Goal: Complete application form

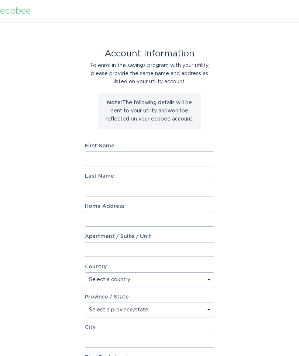
click at [193, 153] on input "First Name" at bounding box center [149, 159] width 129 height 15
type input "[PERSON_NAME]"
click at [96, 190] on input "Last Name" at bounding box center [149, 189] width 129 height 15
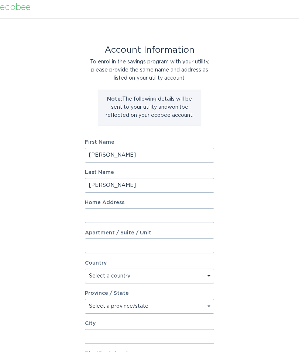
type input "[PERSON_NAME]"
click at [100, 214] on input "Home Address" at bounding box center [149, 219] width 129 height 15
type input "[STREET_ADDRESS][PERSON_NAME]"
select select "US"
type input "[PERSON_NAME]"
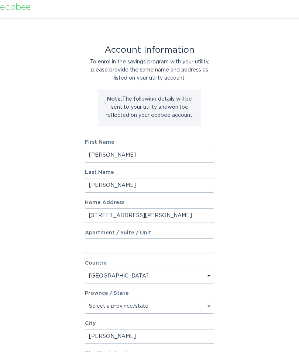
type input "27355"
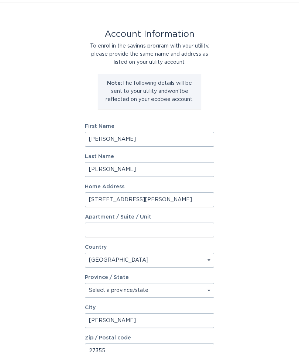
click at [96, 292] on select "Select a province/state [US_STATE] [US_STATE] [US_STATE] [US_STATE] [US_STATE] …" at bounding box center [149, 291] width 129 height 15
select select "NC"
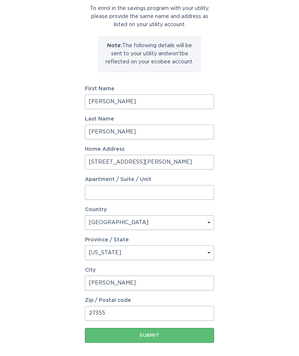
scroll to position [58, 0]
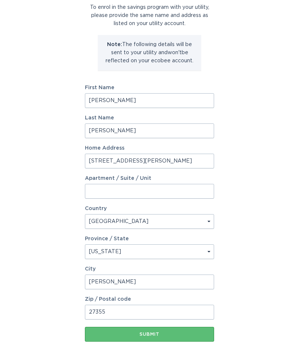
click at [132, 335] on div "Submit" at bounding box center [150, 335] width 122 height 4
